Goal: Check status

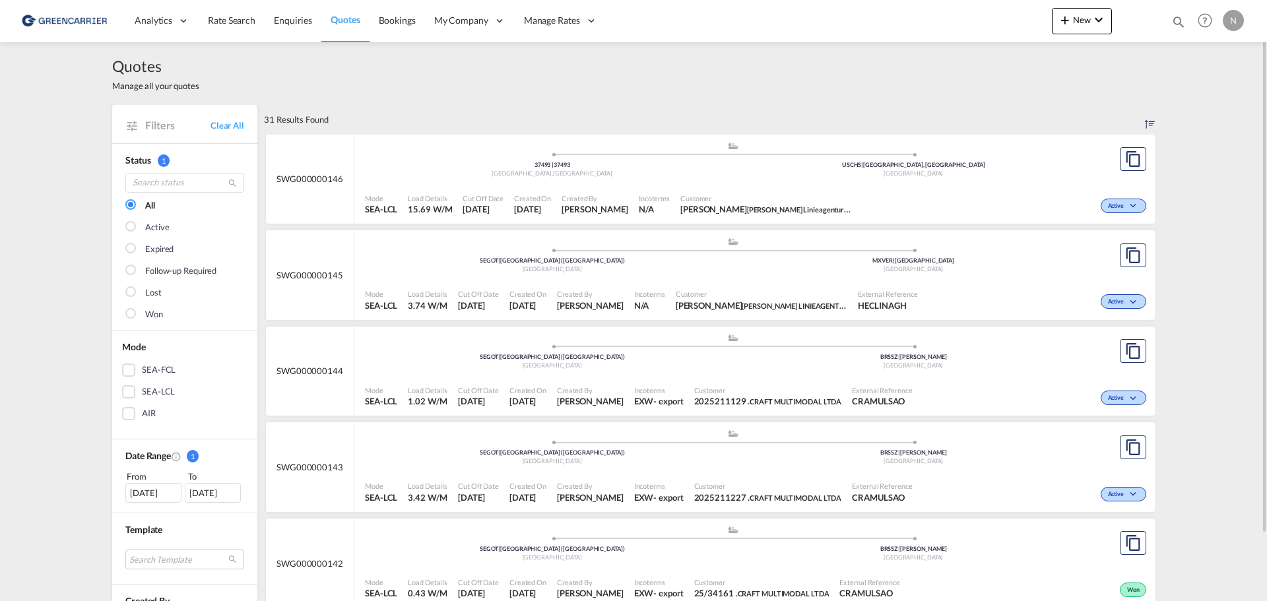
click at [897, 80] on div "Quotes Manage all your quotes" at bounding box center [633, 73] width 1042 height 63
click at [395, 22] on span "Bookings" at bounding box center [397, 20] width 37 height 11
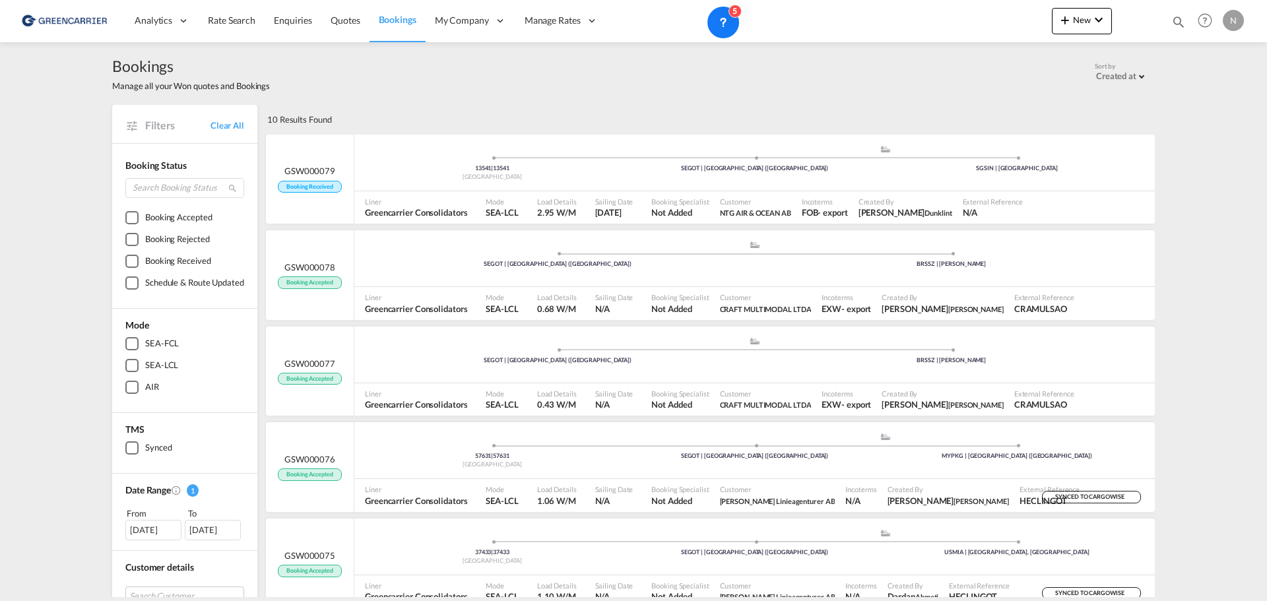
click at [152, 528] on div "[DATE]" at bounding box center [153, 530] width 56 height 20
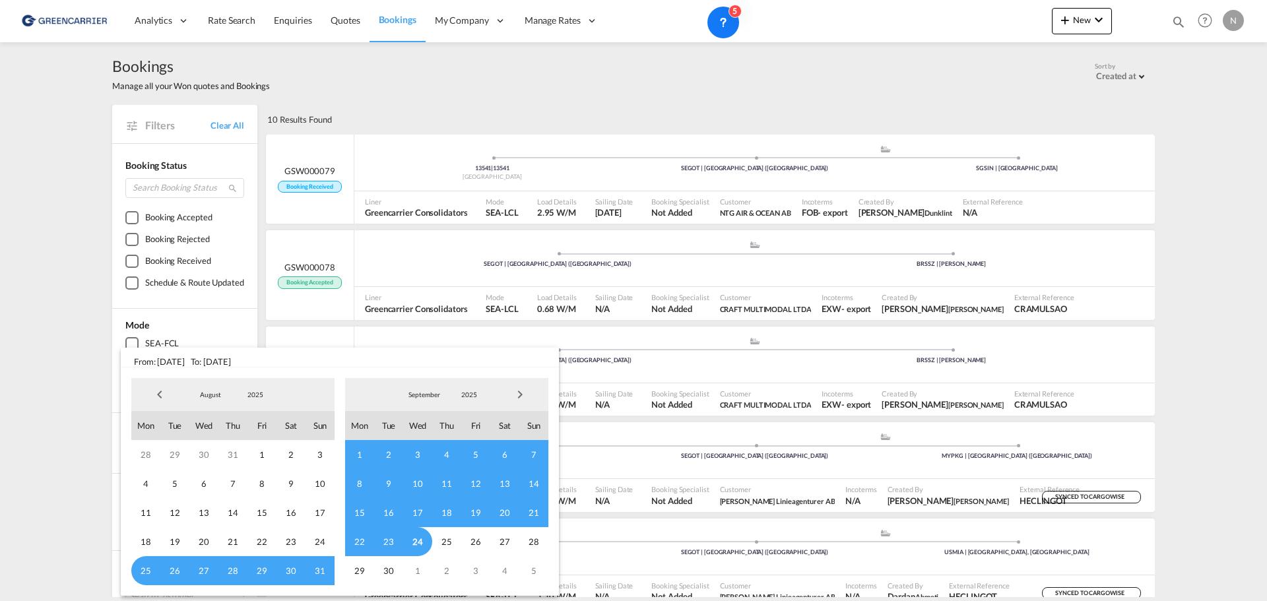
click at [351, 514] on span "15" at bounding box center [359, 512] width 29 height 29
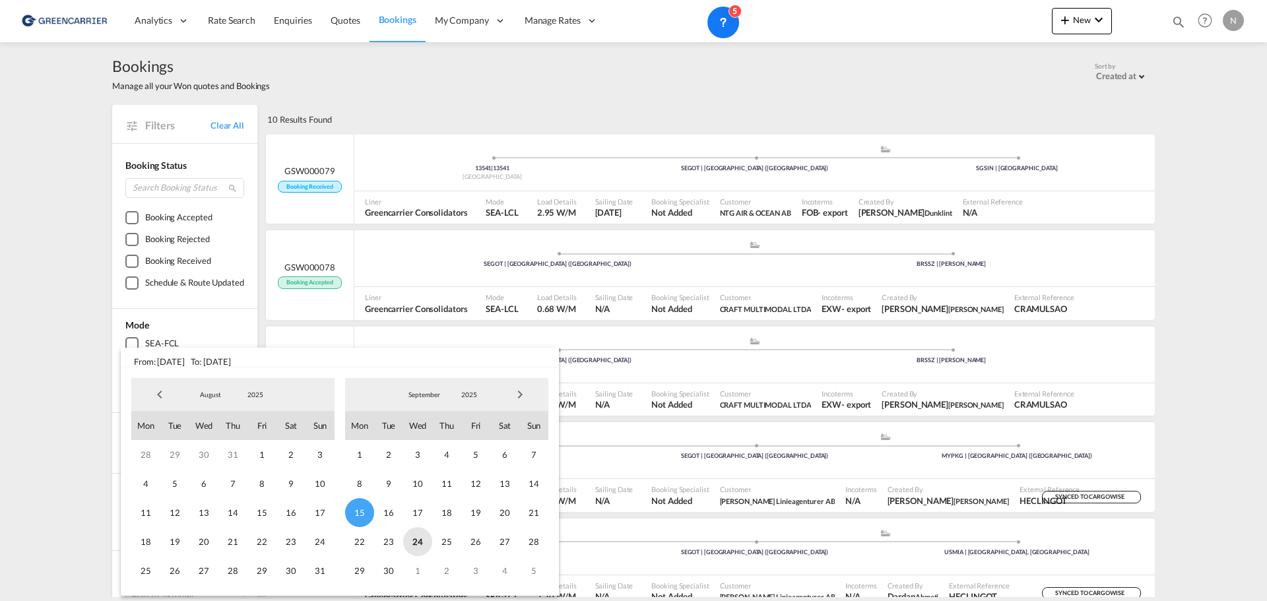
click at [416, 544] on span "24" at bounding box center [417, 541] width 29 height 29
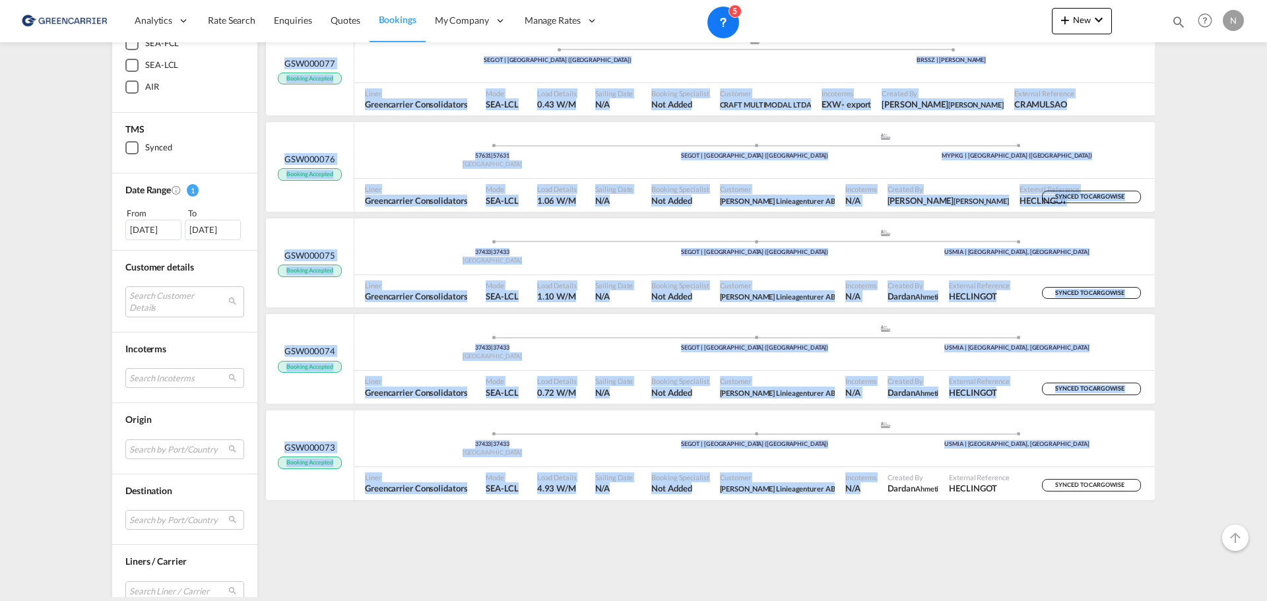
scroll to position [395, 0]
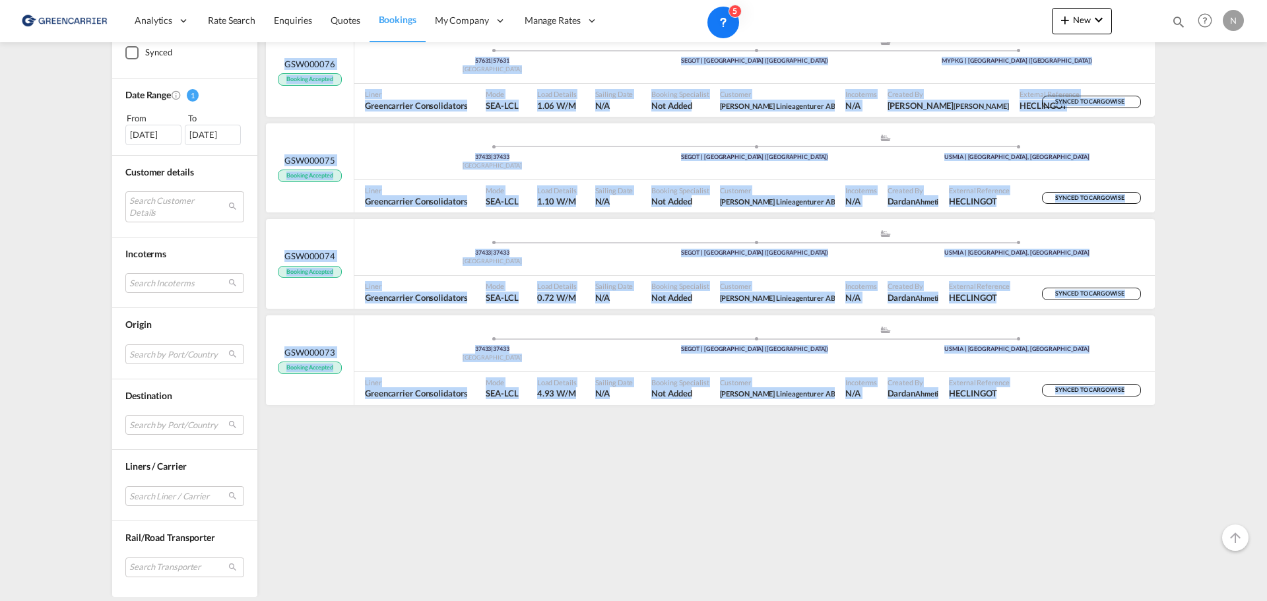
drag, startPoint x: 260, startPoint y: 118, endPoint x: 1201, endPoint y: 424, distance: 989.2
click at [1204, 423] on div "Bookings Manage all your Won quotes and Bookings Sort by Created at Created at …" at bounding box center [633, 319] width 1267 height 555
click at [1192, 426] on div "Bookings Manage all your Won quotes and Bookings Sort by Created at Created at …" at bounding box center [633, 319] width 1267 height 555
click at [1180, 426] on div "Bookings Manage all your Won quotes and Bookings Sort by Created at Created at …" at bounding box center [633, 319] width 1267 height 555
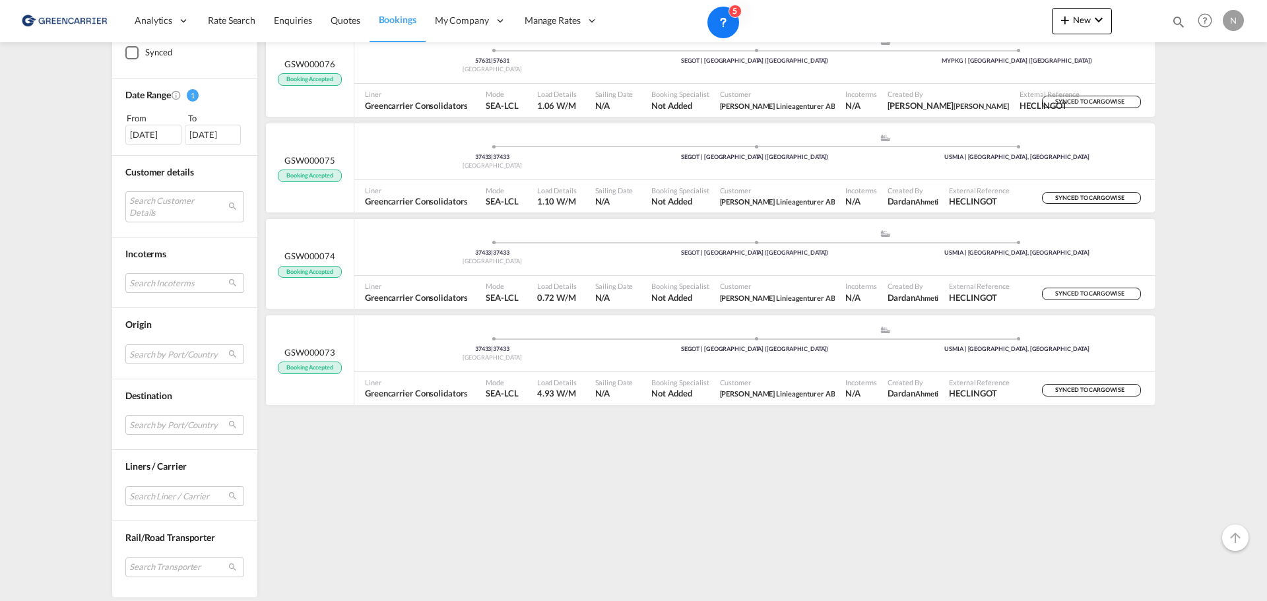
click at [983, 476] on div "7 Results Found .a{fill:#3f3d56;}.b,.l,.r,.t{fill:#fff;}.c{fill:#cecece;}.d{fil…" at bounding box center [709, 153] width 891 height 887
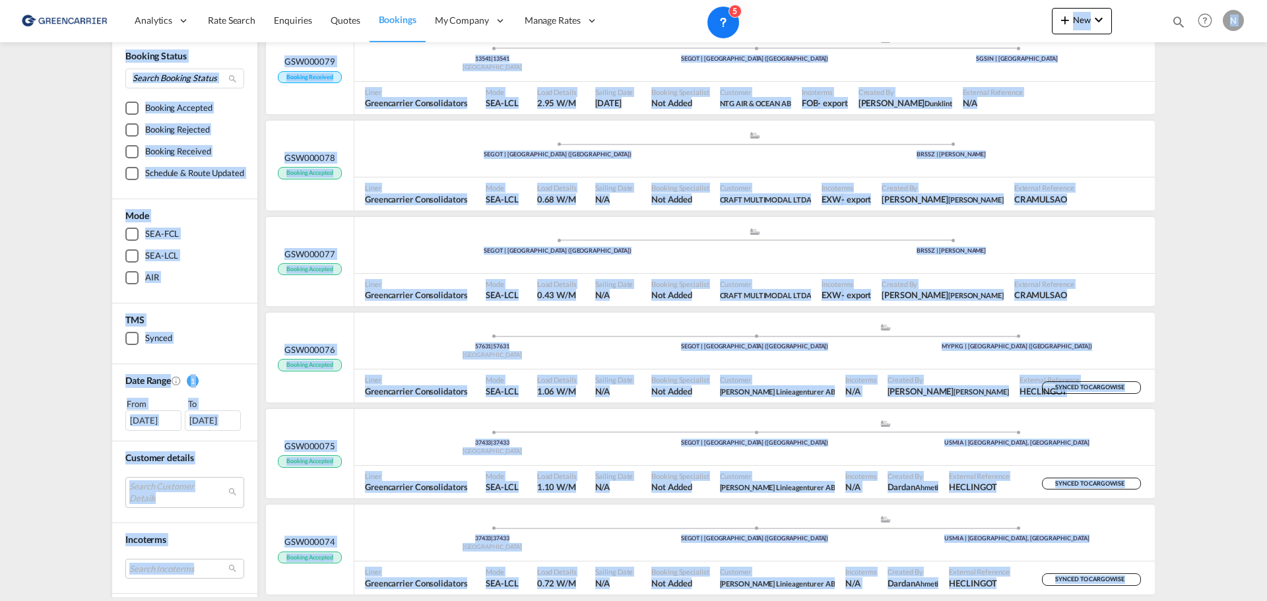
scroll to position [22, 0]
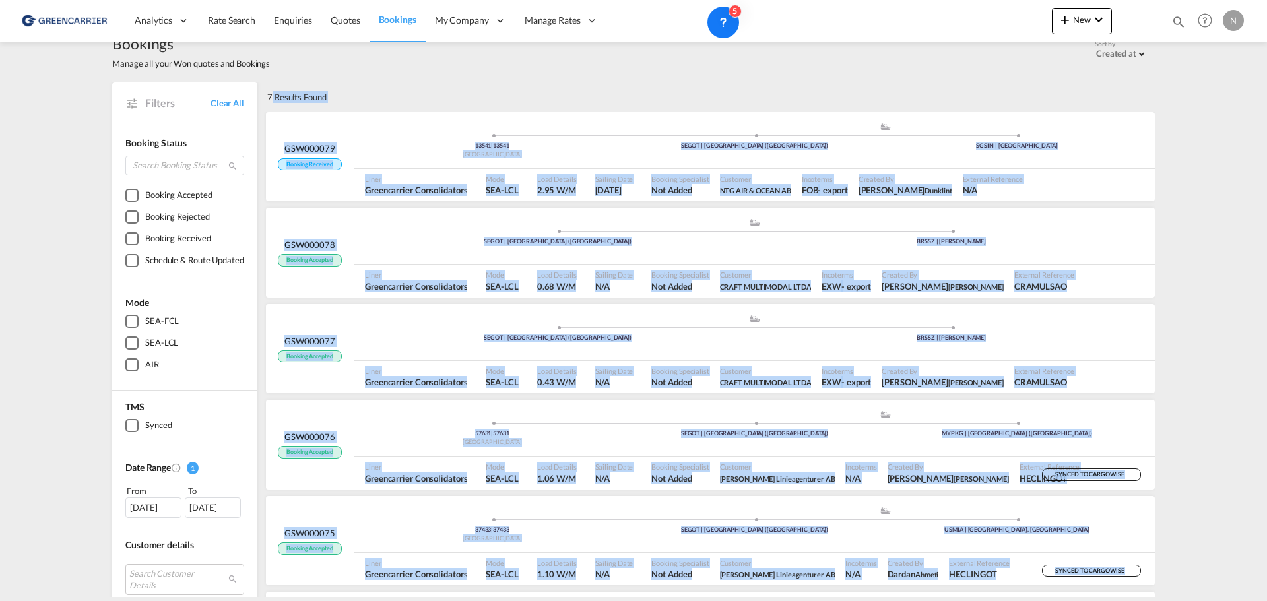
drag, startPoint x: 1161, startPoint y: 432, endPoint x: 268, endPoint y: 100, distance: 952.2
click at [268, 100] on div "Bookings Manage all your Won quotes and Bookings Sort by Created at Created at …" at bounding box center [633, 319] width 1267 height 555
click at [268, 100] on div "7 Results Found" at bounding box center [296, 96] width 59 height 29
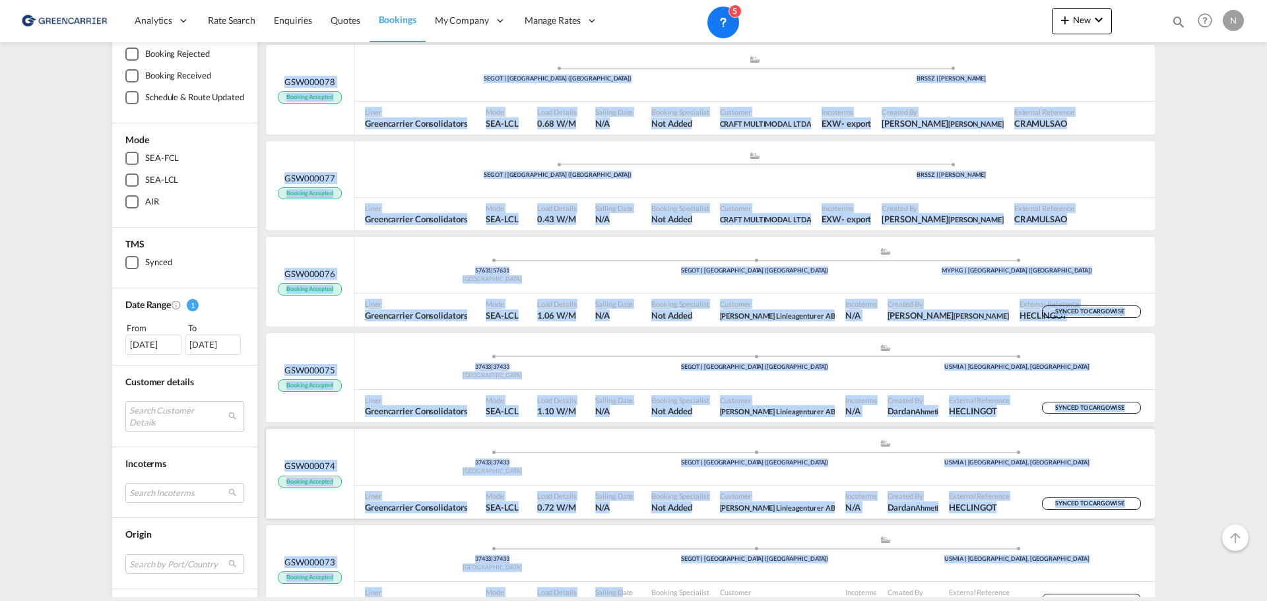
scroll to position [329, 0]
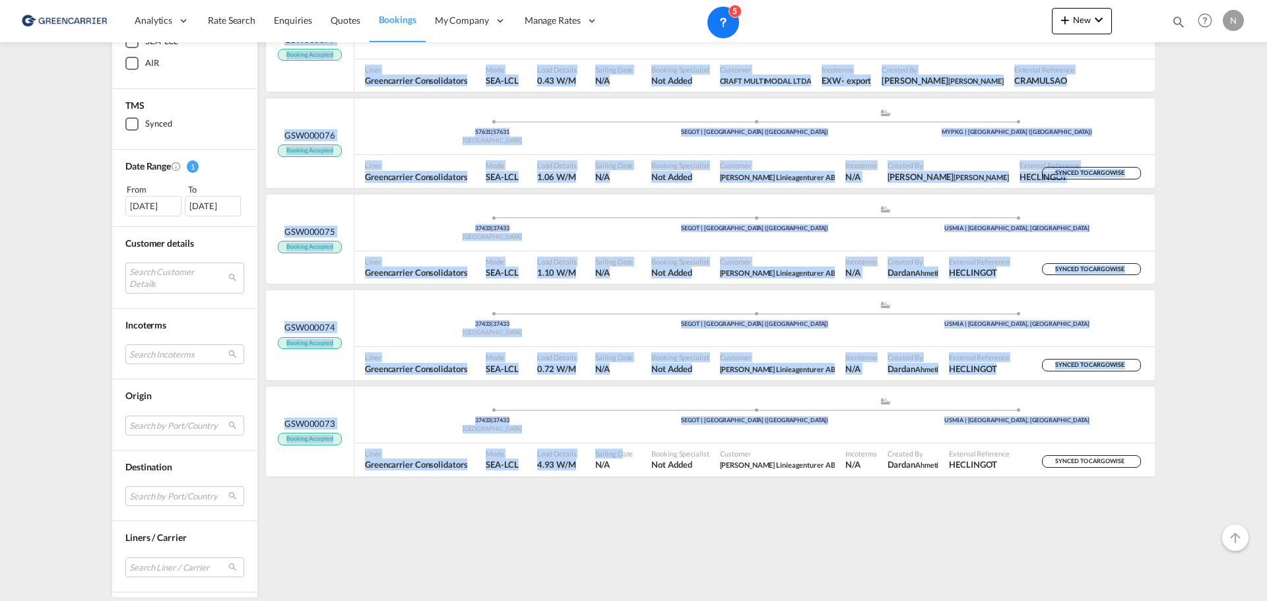
drag, startPoint x: 261, startPoint y: 96, endPoint x: 614, endPoint y: 593, distance: 610.0
click at [614, 593] on div "7 Results Found .a{fill:#3f3d56;}.b,.l,.r,.t{fill:#fff;}.c{fill:#cecece;}.d{fil…" at bounding box center [709, 224] width 891 height 887
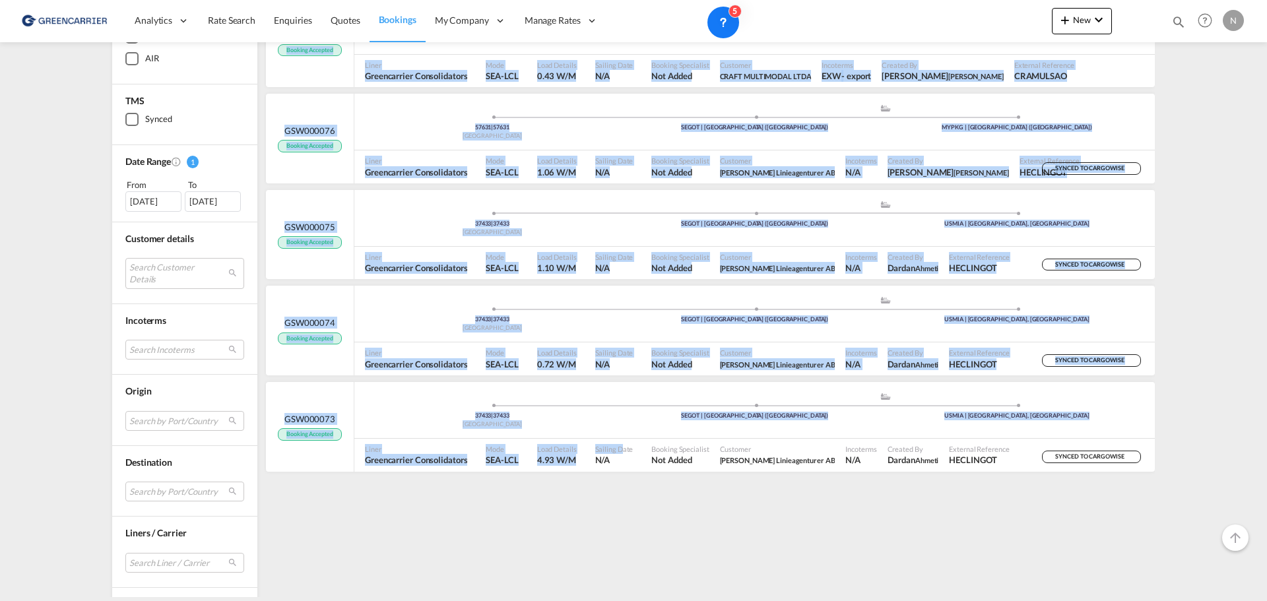
click at [573, 540] on div "7 Results Found .a{fill:#3f3d56;}.b,.l,.r,.t{fill:#fff;}.c{fill:#cecece;}.d{fil…" at bounding box center [709, 219] width 891 height 887
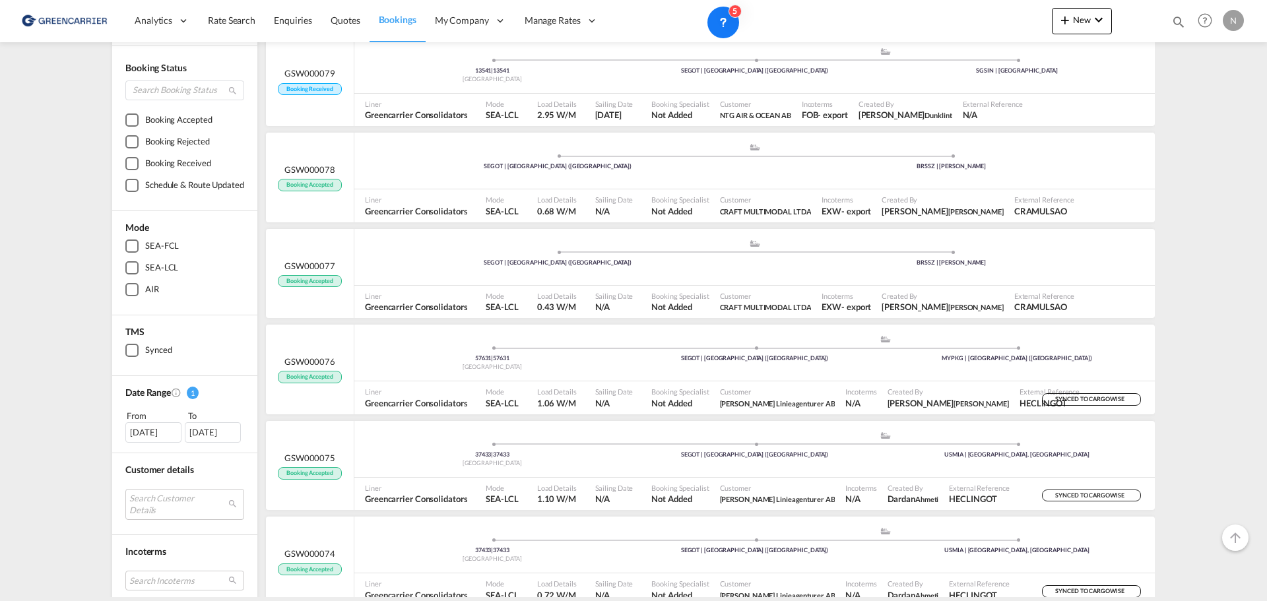
scroll to position [0, 0]
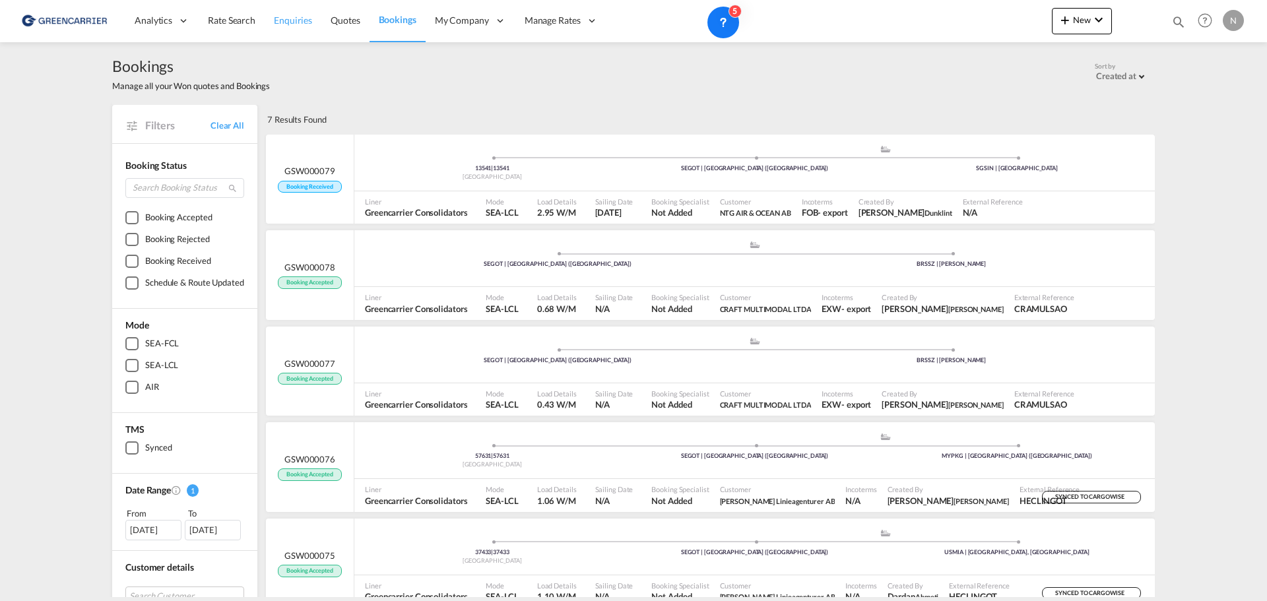
click at [284, 20] on span "Enquiries" at bounding box center [293, 20] width 38 height 11
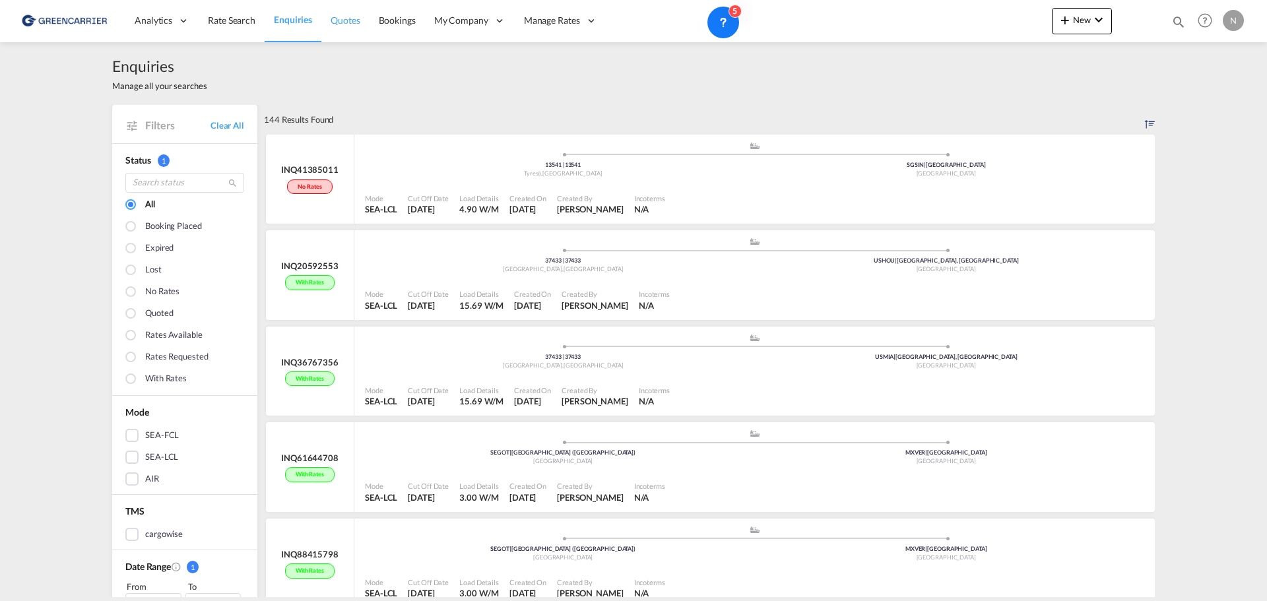
click at [340, 25] on span "Quotes" at bounding box center [345, 20] width 29 height 11
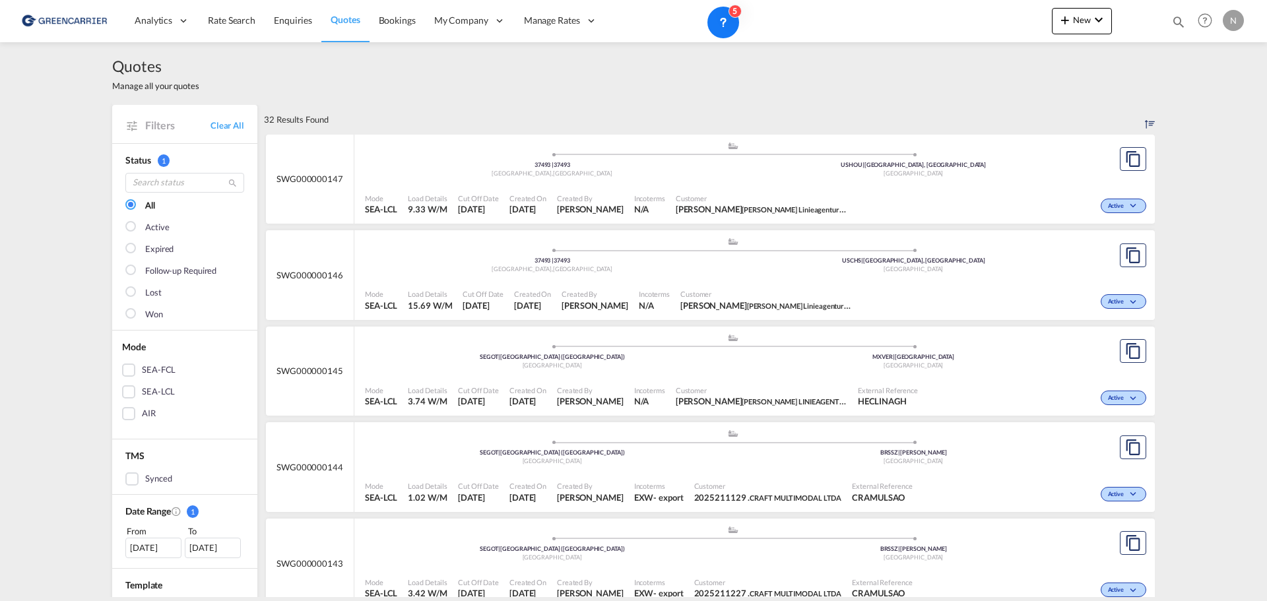
click at [1026, 385] on div "Active" at bounding box center [1036, 396] width 226 height 33
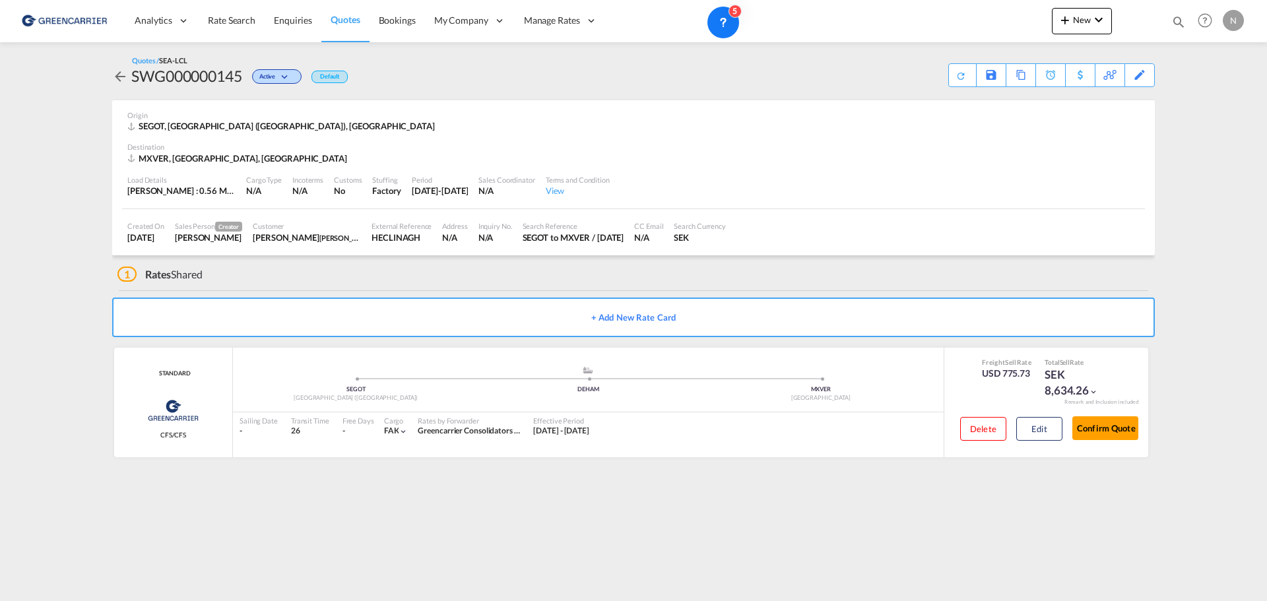
drag, startPoint x: 127, startPoint y: 115, endPoint x: 744, endPoint y: 240, distance: 629.4
click at [744, 240] on md-card-content "Origin [GEOGRAPHIC_DATA], [GEOGRAPHIC_DATA] ([GEOGRAPHIC_DATA]), [GEOGRAPHIC_DA…" at bounding box center [633, 178] width 1042 height 156
copy md-card-content "Origin SEGOT, [GEOGRAPHIC_DATA] ([GEOGRAPHIC_DATA]), [GEOGRAPHIC_DATA] Destinat…"
drag, startPoint x: 111, startPoint y: 82, endPoint x: 752, endPoint y: 240, distance: 659.9
click at [752, 240] on div "Activity Monitor Quotation created 4 hours ago | [PERSON_NAME] Quote Status Cha…" at bounding box center [634, 261] width 1056 height 438
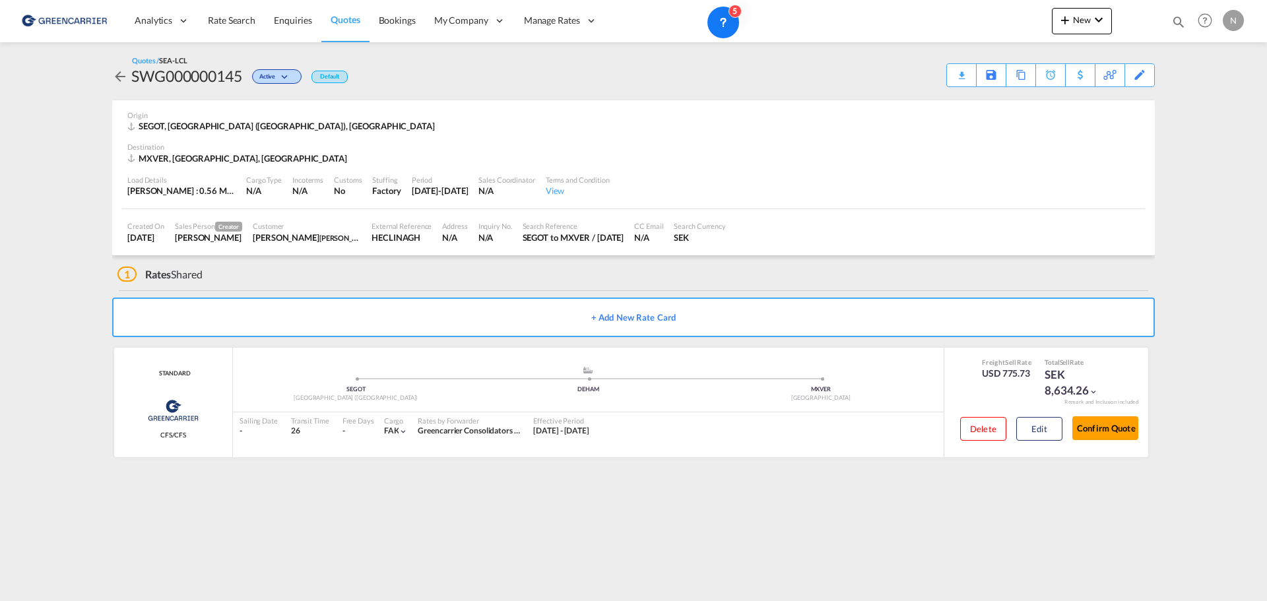
copy div "SWG000000145 Active Default Download Quote Save As Template Copy Quote Set Remi…"
click at [115, 74] on md-icon "icon-arrow-left" at bounding box center [120, 77] width 16 height 16
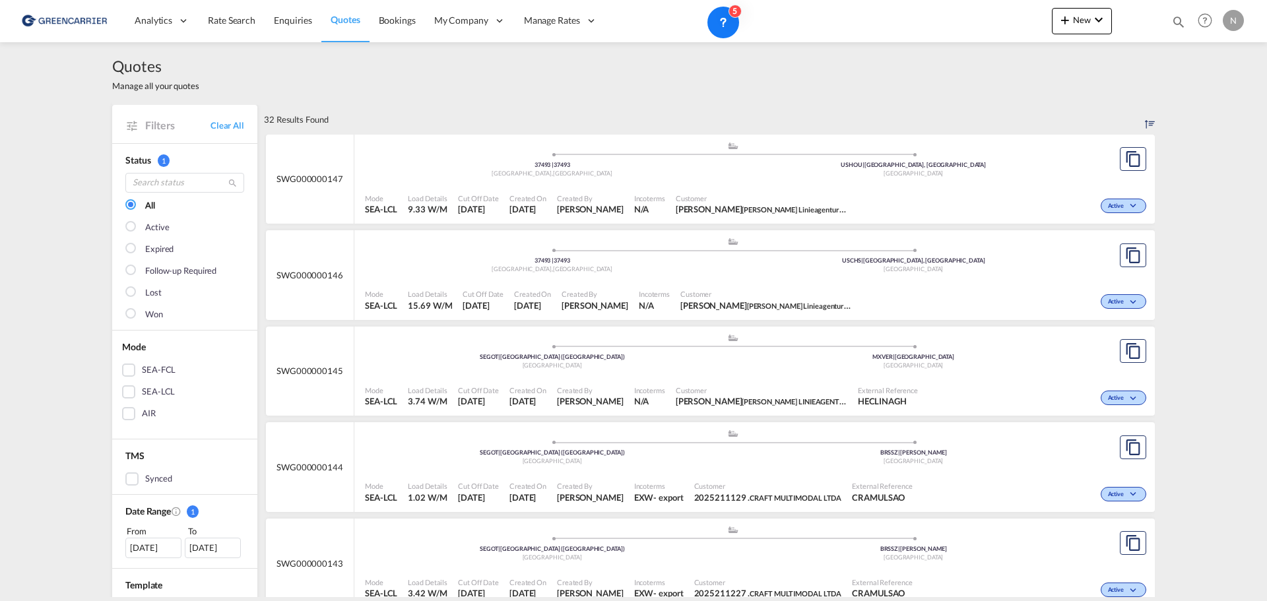
click at [1127, 205] on md-icon "icon-chevron-down" at bounding box center [1135, 206] width 16 height 7
click at [1126, 205] on div "Follow-up Required Lost" at bounding box center [633, 300] width 1267 height 601
click at [899, 179] on div ".a{fill:#aaa8ad;} .a{fill:#aaa8ad;} 37493 | 37493 [GEOGRAPHIC_DATA] , [GEOGRAPH…" at bounding box center [733, 161] width 736 height 40
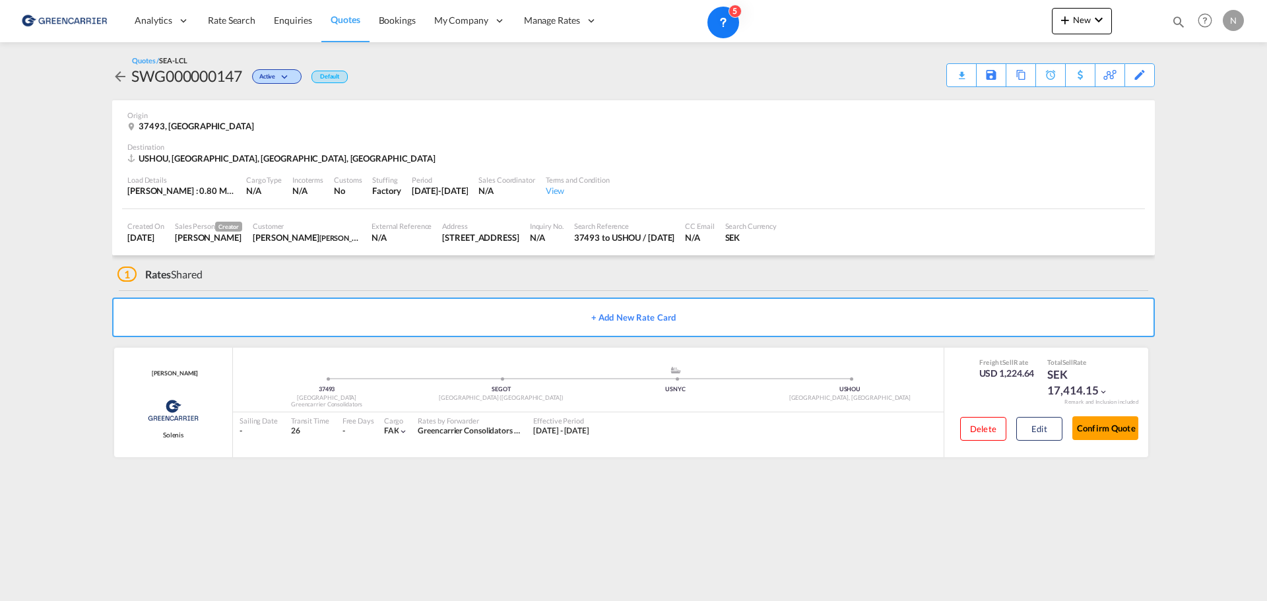
click at [1156, 517] on md-content "Analytics Reports Dashboard Rate Search Enquiries Quotes Bookings" at bounding box center [633, 300] width 1267 height 601
